Goal: Navigation & Orientation: Find specific page/section

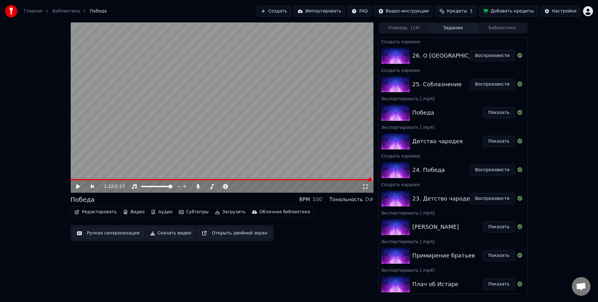
click at [473, 11] on button "Кредиты 3" at bounding box center [456, 11] width 41 height 11
click at [469, 61] on button "Обновить" at bounding box center [462, 57] width 38 height 11
click at [552, 65] on div "2:12 / 2:13 Победа BPM 100 Тональность D# Редактировать Видео Аудио Субтитры За…" at bounding box center [299, 158] width 598 height 272
click at [566, 49] on div "2:12 / 2:13 Победа BPM 100 Тональность D# Редактировать Видео Аудио Субтитры За…" at bounding box center [299, 158] width 598 height 272
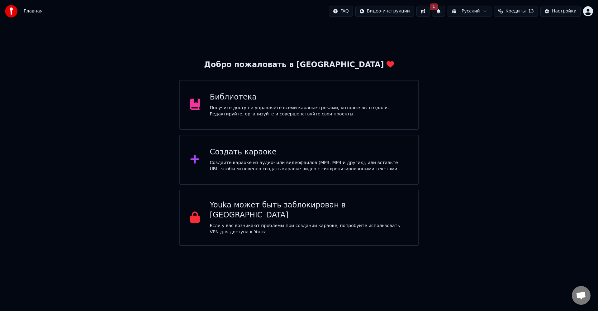
click at [369, 98] on div "Библиотека" at bounding box center [309, 97] width 198 height 10
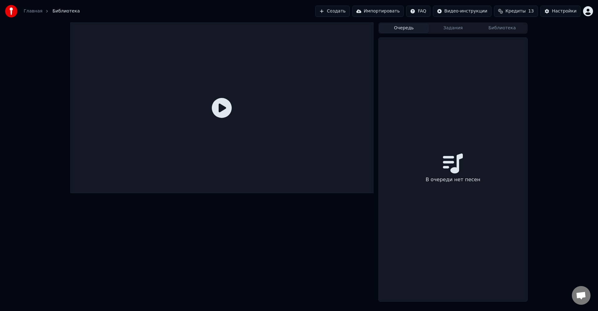
click at [412, 27] on button "Очередь" at bounding box center [403, 28] width 49 height 9
click at [574, 102] on div "Очередь Задания Библиотека В очереди нет песен" at bounding box center [299, 161] width 598 height 279
click at [450, 26] on button "Задания" at bounding box center [453, 28] width 49 height 9
click at [503, 32] on button "Библиотека" at bounding box center [502, 28] width 49 height 9
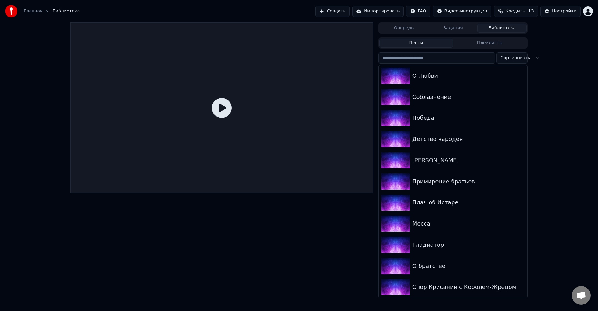
click at [559, 74] on div "Очередь Задания Библиотека Песни Плейлисты Сортировать О [PERSON_NAME] Победа Д…" at bounding box center [299, 159] width 598 height 275
click at [579, 74] on div "Очередь Задания Библиотека Песни Плейлисты Сортировать О [PERSON_NAME] Победа Д…" at bounding box center [299, 159] width 598 height 275
click at [573, 97] on div "Очередь Задания Библиотека Песни Плейлисты Сортировать О [PERSON_NAME] Победа Д…" at bounding box center [299, 159] width 598 height 275
click at [569, 101] on div "Очередь Задания Библиотека Песни Плейлисты Сортировать О [PERSON_NAME] Победа Д…" at bounding box center [299, 159] width 598 height 275
click at [560, 98] on div "Очередь Задания Библиотека Песни Плейлисты Сортировать О [PERSON_NAME] Победа Д…" at bounding box center [299, 159] width 598 height 275
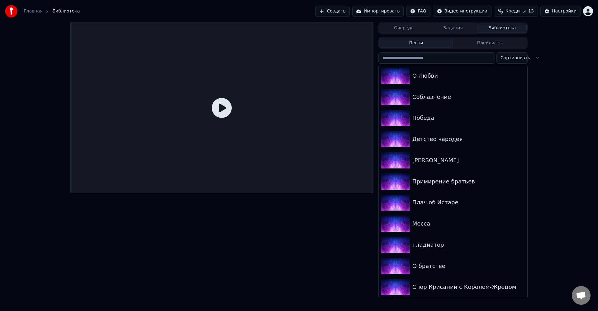
click at [575, 51] on div "Очередь Задания Библиотека Песни Плейлисты Сортировать О [PERSON_NAME] Победа Д…" at bounding box center [299, 159] width 598 height 275
click at [548, 93] on div "Очередь Задания Библиотека Песни Плейлисты Сортировать О [PERSON_NAME] Победа Д…" at bounding box center [299, 159] width 598 height 275
click at [566, 84] on div "Очередь Задания Библиотека Песни Плейлисты Сортировать О [PERSON_NAME] Победа Д…" at bounding box center [299, 159] width 598 height 275
